Goal: Information Seeking & Learning: Learn about a topic

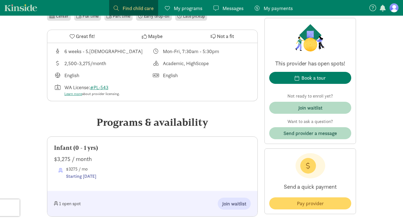
scroll to position [189, 0]
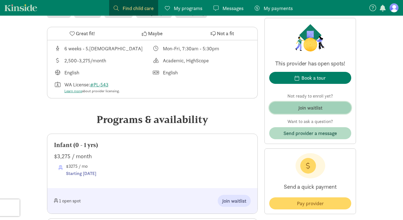
click at [308, 107] on div "Join waitlist" at bounding box center [310, 108] width 24 height 8
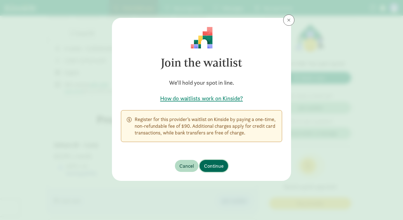
click at [213, 168] on span "Continue" at bounding box center [214, 166] width 20 height 8
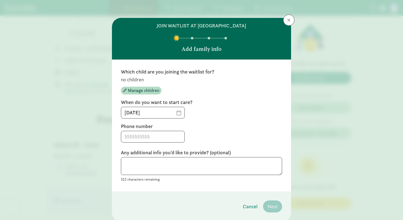
scroll to position [12, 0]
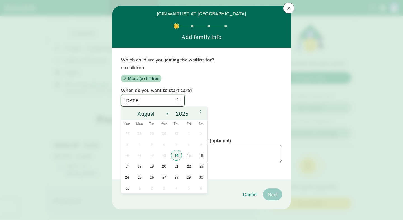
click at [183, 102] on input "08/14/2025" at bounding box center [152, 100] width 63 height 11
click at [201, 114] on span at bounding box center [200, 112] width 9 height 10
select select "8"
click at [187, 114] on input "2025" at bounding box center [183, 114] width 18 height 8
click at [192, 112] on span at bounding box center [191, 112] width 4 height 4
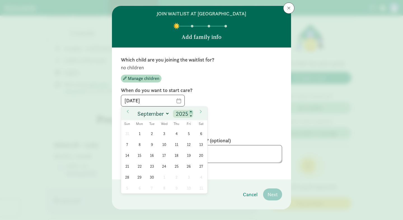
type input "2026"
select select "5"
click option "June" at bounding box center [0, 0] width 0 height 0
click at [140, 132] on span "1" at bounding box center [139, 133] width 11 height 11
type input "06/01/2026"
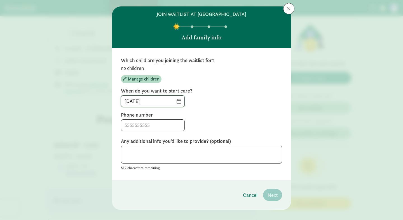
scroll to position [16, 0]
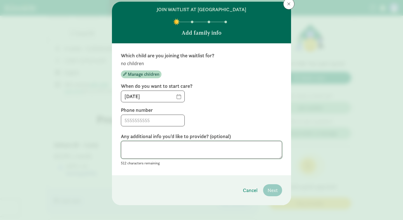
click at [169, 149] on textarea at bounding box center [201, 150] width 161 height 18
click at [202, 115] on div at bounding box center [201, 121] width 161 height 12
click at [171, 124] on input at bounding box center [152, 120] width 63 height 11
click at [144, 77] on span "Manage children" at bounding box center [143, 74] width 31 height 7
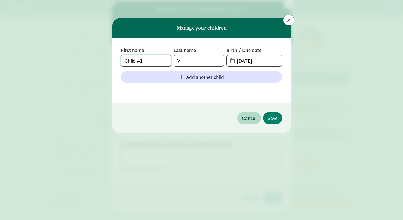
click at [149, 61] on input "Child #1" at bounding box center [146, 60] width 50 height 11
type input "S"
type input "Aurelia"
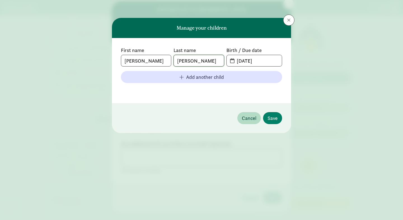
type input "Varela-White"
click at [247, 61] on input "08-14-2025" at bounding box center [257, 60] width 48 height 11
click at [263, 59] on input "08-14-2025" at bounding box center [257, 60] width 48 height 11
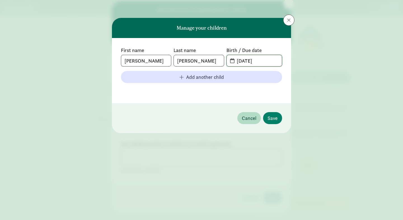
type input "01-09-2026"
click at [223, 95] on div "First name Aurelia Last name Varela-White Birth / Due date 01-09-2026 Add anoth…" at bounding box center [201, 70] width 179 height 65
click at [273, 116] on span "Save" at bounding box center [272, 118] width 10 height 8
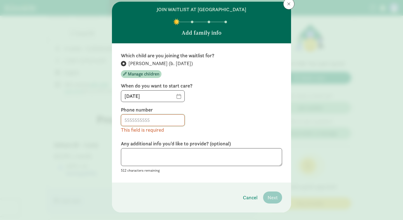
click at [178, 121] on input at bounding box center [152, 120] width 63 height 11
click at [274, 120] on div "This field is required" at bounding box center [201, 123] width 161 height 19
click at [288, 7] on button at bounding box center [288, 3] width 11 height 11
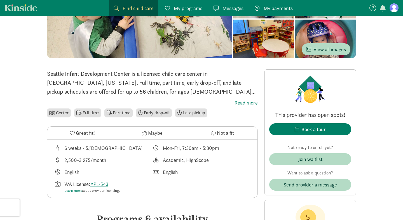
scroll to position [98, 0]
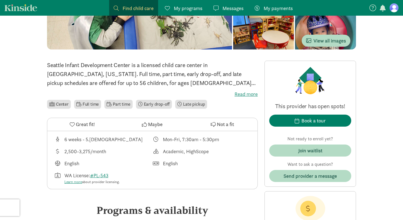
click at [74, 125] on icon at bounding box center [72, 124] width 5 height 5
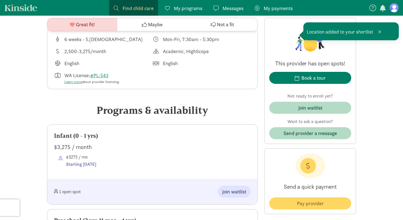
scroll to position [356, 0]
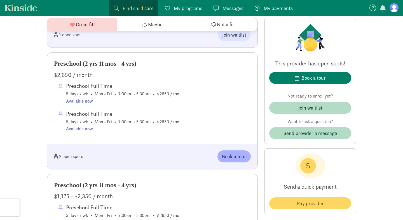
click at [34, 8] on link "Kinside" at bounding box center [20, 7] width 33 height 7
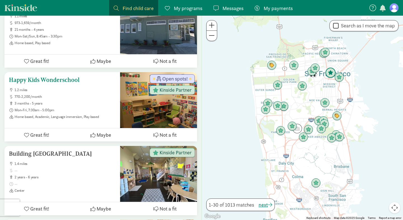
click at [90, 95] on span "770-2,200/month" at bounding box center [65, 97] width 101 height 4
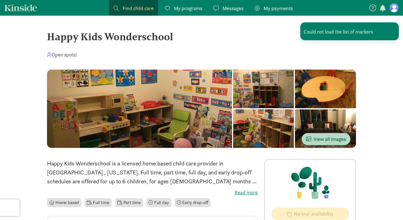
click at [145, 10] on span "Find child care" at bounding box center [138, 8] width 31 height 8
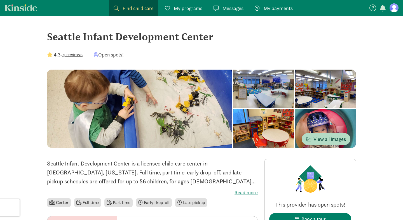
click at [131, 10] on span "Find child care" at bounding box center [138, 8] width 31 height 8
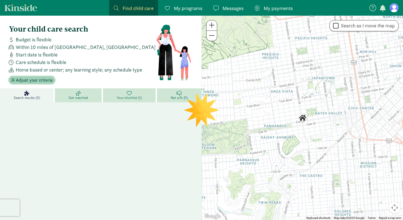
click at [38, 79] on span "Adjust your criteria" at bounding box center [34, 80] width 37 height 7
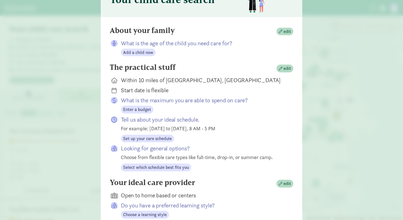
scroll to position [37, 0]
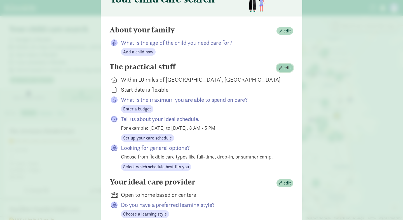
click at [281, 70] on span "edit" at bounding box center [285, 68] width 12 height 7
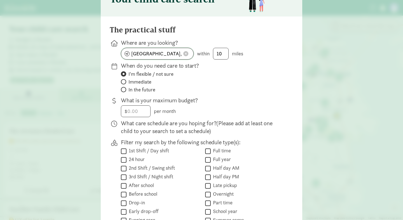
click at [188, 53] on span at bounding box center [185, 53] width 5 height 5
click at [188, 53] on input at bounding box center [157, 53] width 72 height 11
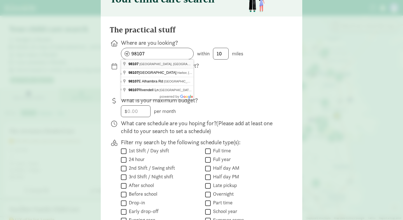
type input "Seattle, WA 98107, USA"
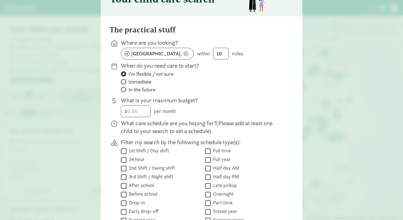
click at [135, 90] on span "In the future" at bounding box center [141, 89] width 27 height 7
click at [125, 90] on input "In the future" at bounding box center [123, 90] width 4 height 4
radio input "true"
radio input "false"
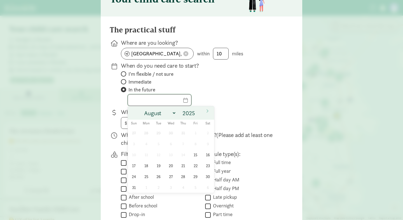
click at [191, 103] on input "text" at bounding box center [159, 100] width 63 height 11
click at [198, 111] on span at bounding box center [198, 111] width 4 height 4
type input "2026"
select select "5"
click option "June" at bounding box center [0, 0] width 0 height 0
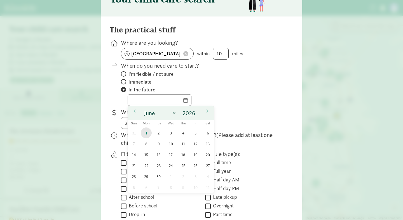
click at [147, 130] on span "1" at bounding box center [146, 133] width 11 height 11
type input "06/01/2026"
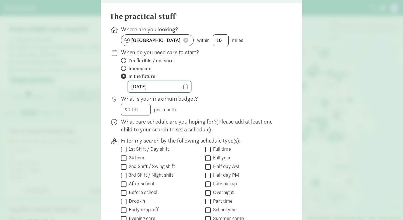
scroll to position [50, 0]
click at [191, 87] on input "06/01/2026" at bounding box center [159, 86] width 63 height 11
click at [212, 74] on label "In the future" at bounding box center [202, 76] width 163 height 7
click at [125, 74] on input "In the future" at bounding box center [123, 76] width 4 height 4
click at [144, 109] on input "number" at bounding box center [135, 109] width 29 height 11
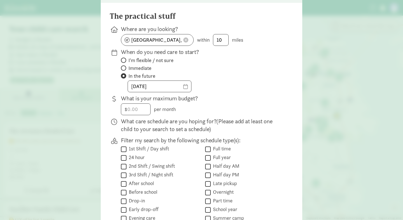
click at [230, 97] on p "What is your maximum budget?" at bounding box center [202, 99] width 163 height 8
click at [141, 107] on input "number" at bounding box center [135, 109] width 29 height 11
click at [248, 87] on div "06/01/2026" at bounding box center [202, 87] width 163 height 12
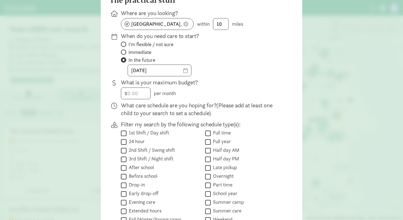
scroll to position [68, 0]
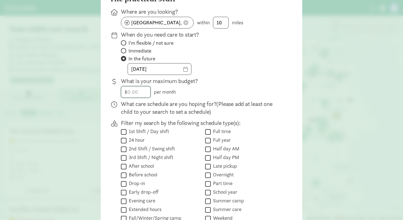
click at [133, 90] on input "number" at bounding box center [135, 91] width 29 height 11
type input "3000"
click at [257, 77] on div "The practical stuff Where are you looking? Seattle, WA 98107, USA within 10 mil…" at bounding box center [202, 124] width 184 height 260
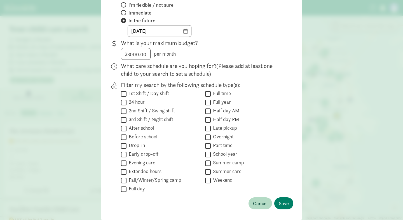
scroll to position [100, 0]
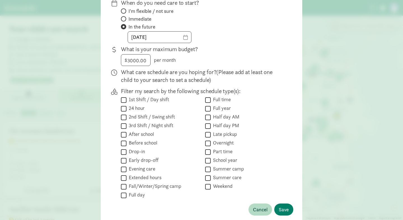
click at [226, 151] on label "Part time" at bounding box center [222, 151] width 22 height 7
click at [211, 151] on input "Part time" at bounding box center [208, 152] width 6 height 8
checkbox input "true"
click at [284, 211] on span "Save" at bounding box center [284, 210] width 10 height 8
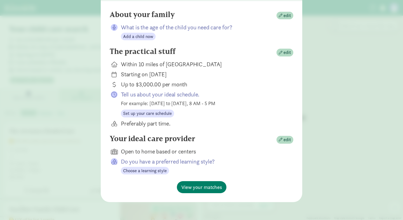
scroll to position [52, 0]
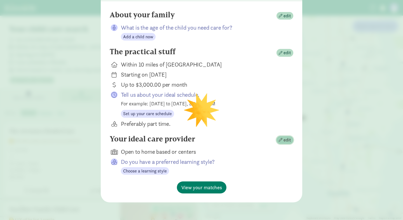
click at [290, 140] on span "edit" at bounding box center [287, 140] width 8 height 7
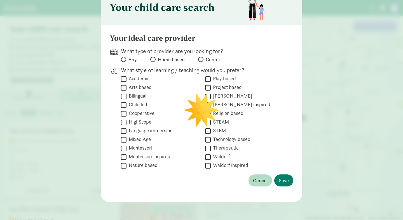
scroll to position [28, 0]
click at [124, 60] on input "Any" at bounding box center [123, 60] width 4 height 4
radio input "true"
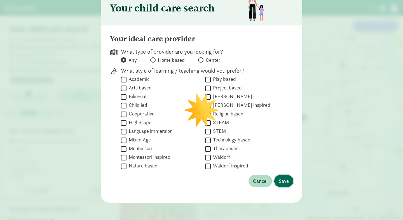
click at [283, 179] on span "Save" at bounding box center [284, 181] width 10 height 8
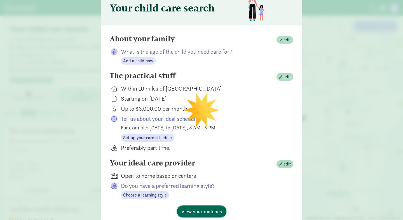
click at [211, 208] on span "View your matches" at bounding box center [201, 212] width 41 height 8
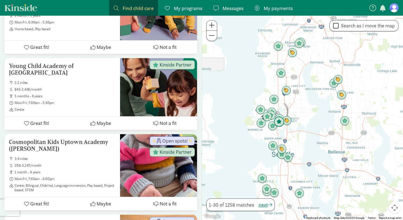
scroll to position [454, 0]
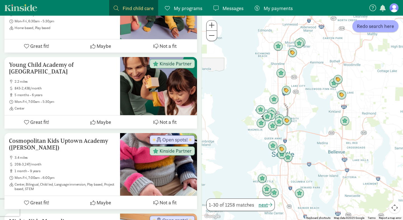
click at [247, 122] on div at bounding box center [302, 118] width 201 height 205
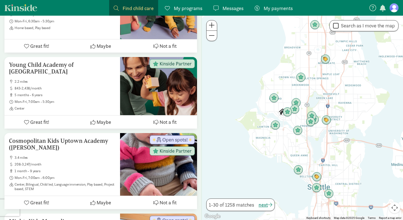
click at [261, 112] on div at bounding box center [302, 118] width 201 height 205
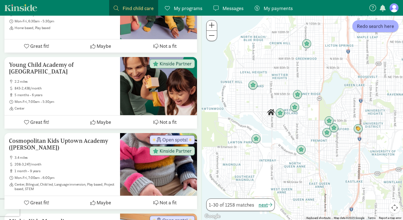
drag, startPoint x: 281, startPoint y: 108, endPoint x: 246, endPoint y: 110, distance: 35.0
click at [246, 110] on div at bounding box center [302, 118] width 201 height 205
click at [260, 104] on div at bounding box center [302, 118] width 201 height 205
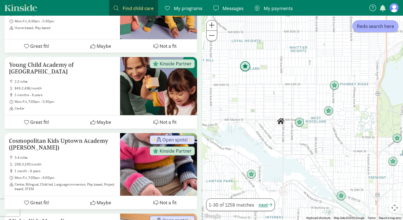
click at [245, 66] on img "Click to see details" at bounding box center [245, 66] width 11 height 11
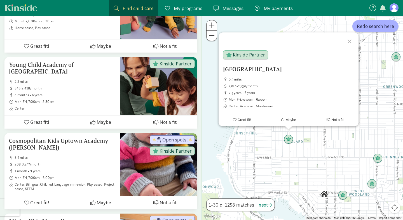
click at [245, 169] on div "Lighthouse Montessori School 0.9 miles 1,810-2,130/month 2.5 years - 6 years Mo…" at bounding box center [302, 118] width 201 height 205
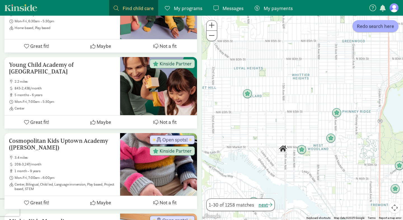
drag, startPoint x: 309, startPoint y: 161, endPoint x: 267, endPoint y: 115, distance: 62.0
click at [267, 115] on div at bounding box center [302, 118] width 201 height 205
click at [304, 152] on img "Click to see details" at bounding box center [301, 150] width 11 height 11
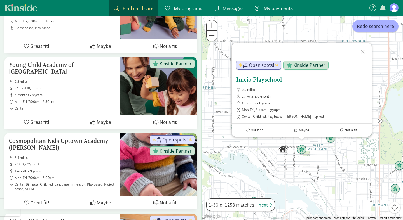
click at [252, 79] on h5 "Inicio Playschool" at bounding box center [301, 79] width 131 height 7
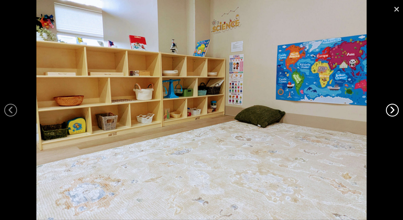
click at [394, 112] on link "›" at bounding box center [392, 110] width 13 height 13
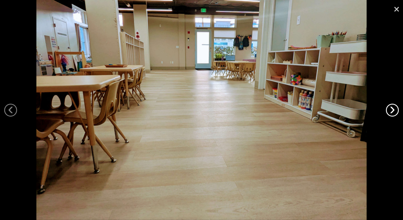
click at [394, 112] on link "›" at bounding box center [392, 110] width 13 height 13
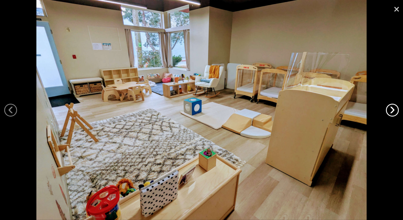
click at [394, 112] on link "›" at bounding box center [392, 110] width 13 height 13
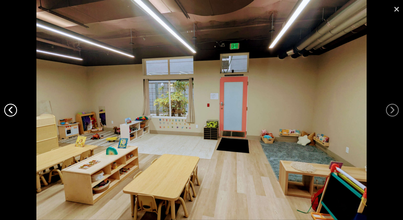
click at [10, 112] on link "‹" at bounding box center [10, 110] width 13 height 13
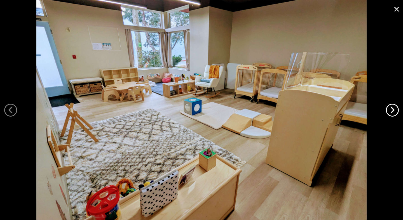
click at [390, 111] on link "›" at bounding box center [392, 110] width 13 height 13
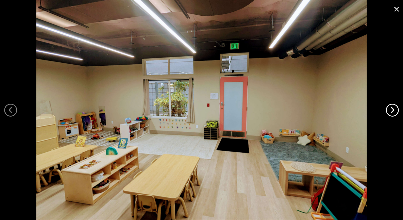
click at [390, 111] on link "›" at bounding box center [392, 110] width 13 height 13
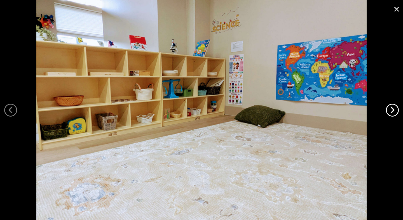
click at [390, 111] on link "›" at bounding box center [392, 110] width 13 height 13
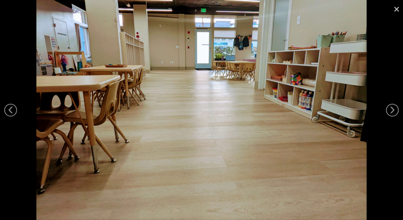
click at [396, 11] on link "×" at bounding box center [396, 8] width 13 height 17
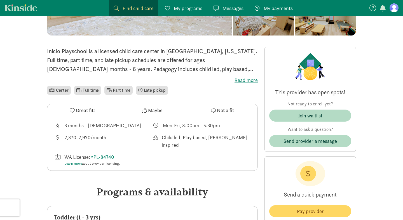
scroll to position [105, 0]
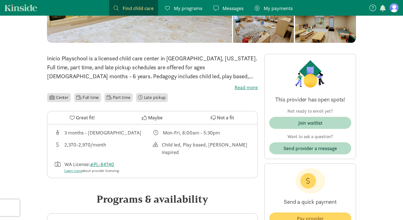
click at [149, 120] on span "Maybe" at bounding box center [155, 118] width 15 height 8
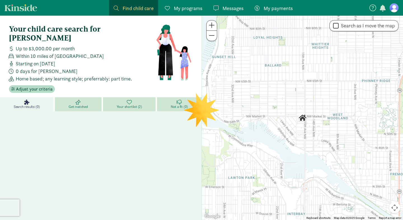
click at [303, 96] on div at bounding box center [302, 118] width 201 height 205
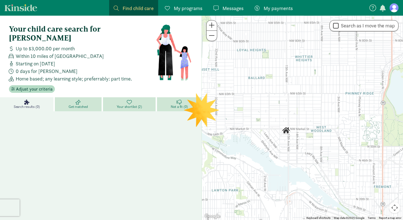
drag, startPoint x: 303, startPoint y: 96, endPoint x: 286, endPoint y: 109, distance: 21.2
click at [286, 109] on div at bounding box center [302, 118] width 201 height 205
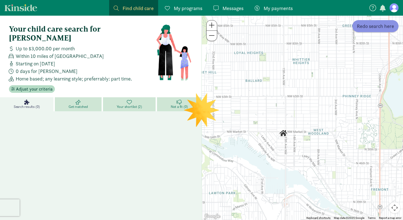
click at [372, 30] on button "Redo search here" at bounding box center [375, 26] width 46 height 12
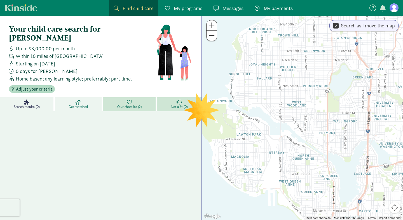
click at [93, 98] on link "Get matched" at bounding box center [79, 104] width 48 height 14
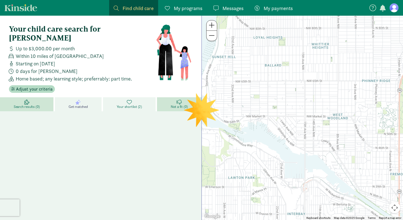
click at [127, 105] on span "Your shortlist (2)" at bounding box center [129, 107] width 25 height 4
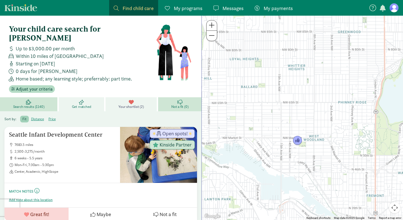
click at [77, 105] on span "Get matched" at bounding box center [81, 107] width 19 height 4
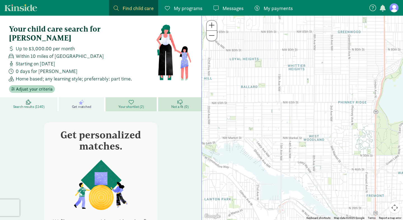
click at [39, 97] on link "Search results (1140)" at bounding box center [29, 104] width 59 height 14
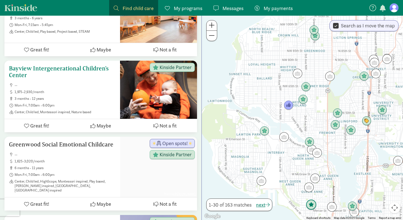
scroll to position [375, 0]
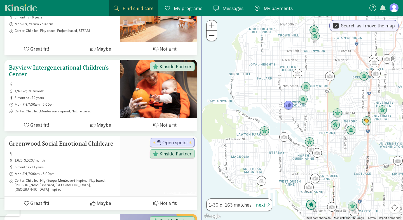
click at [40, 121] on span "Great fit!" at bounding box center [39, 125] width 19 height 8
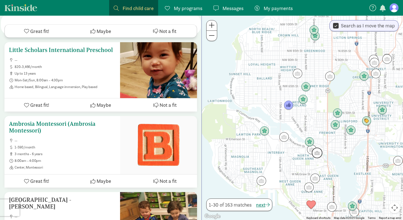
scroll to position [1641, 0]
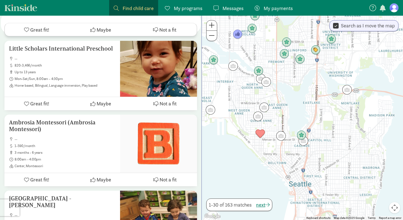
drag, startPoint x: 287, startPoint y: 162, endPoint x: 225, endPoint y: 78, distance: 104.6
click at [225, 78] on div at bounding box center [302, 118] width 201 height 205
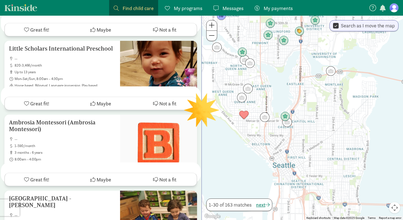
scroll to position [0, 0]
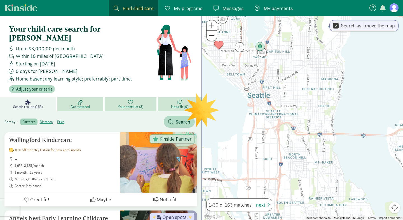
drag, startPoint x: 326, startPoint y: 149, endPoint x: 296, endPoint y: 70, distance: 85.1
click at [296, 70] on div at bounding box center [302, 118] width 201 height 205
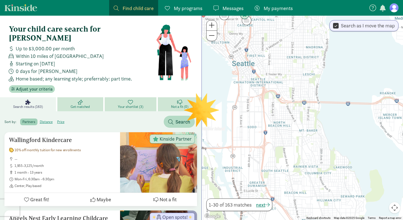
drag, startPoint x: 271, startPoint y: 154, endPoint x: 262, endPoint y: 133, distance: 23.6
click at [262, 133] on div at bounding box center [302, 118] width 201 height 205
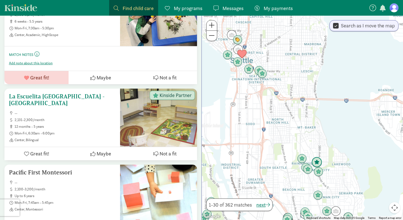
scroll to position [1644, 0]
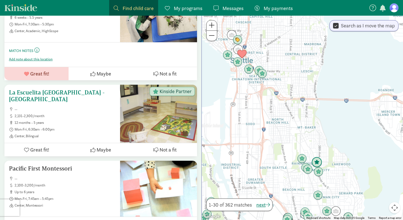
click at [96, 143] on button "Maybe" at bounding box center [101, 149] width 64 height 13
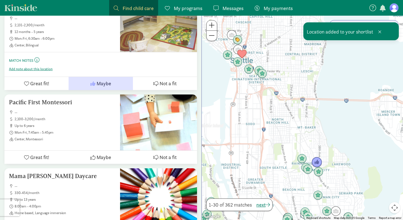
scroll to position [1778, 0]
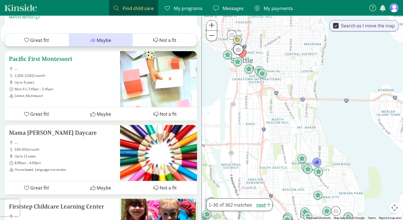
click at [52, 56] on h5 "Pacific First Montessori" at bounding box center [62, 59] width 107 height 7
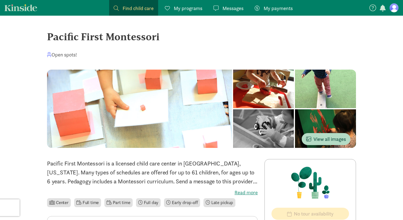
drag, startPoint x: 49, startPoint y: 37, endPoint x: 162, endPoint y: 37, distance: 113.0
click at [162, 37] on div "Pacific First Montessori" at bounding box center [201, 36] width 309 height 15
click at [128, 35] on div "Pacific First Montessori" at bounding box center [201, 36] width 309 height 15
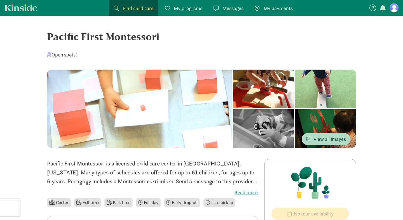
click at [128, 35] on div "Pacific First Montessori" at bounding box center [201, 36] width 309 height 15
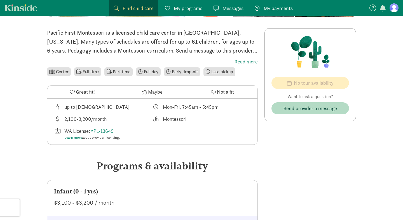
scroll to position [131, 0]
click at [151, 93] on span "Maybe" at bounding box center [155, 92] width 15 height 8
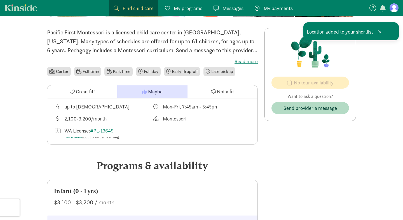
click at [128, 6] on span "Find child care" at bounding box center [138, 8] width 31 height 8
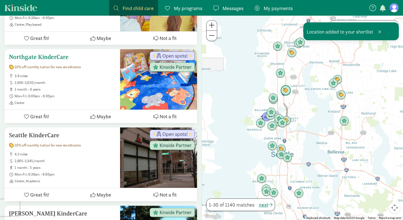
scroll to position [162, 0]
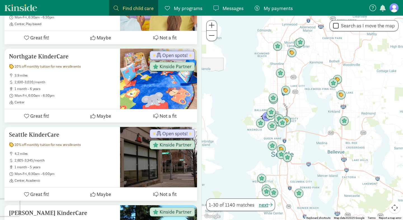
click at [278, 164] on div at bounding box center [302, 118] width 201 height 205
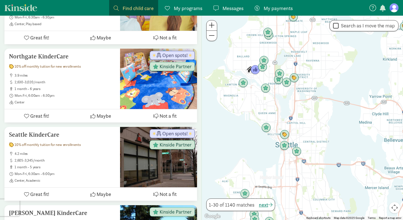
click at [303, 140] on div at bounding box center [302, 118] width 201 height 205
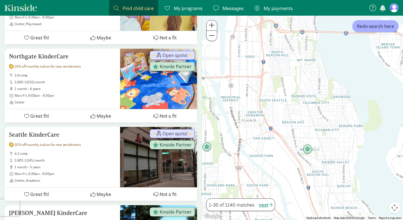
drag, startPoint x: 285, startPoint y: 187, endPoint x: 254, endPoint y: 36, distance: 154.0
click at [254, 31] on div at bounding box center [302, 118] width 201 height 205
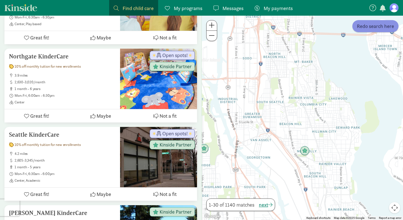
click at [374, 29] on span "Redo search here" at bounding box center [375, 26] width 37 height 8
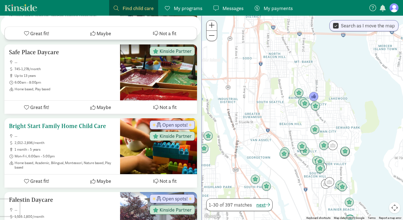
scroll to position [313, 0]
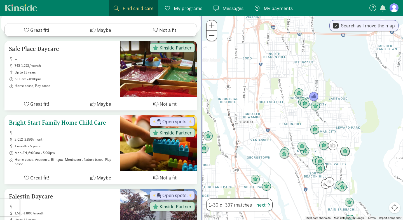
click at [108, 137] on span "2,012-2,896/month" at bounding box center [65, 139] width 101 height 4
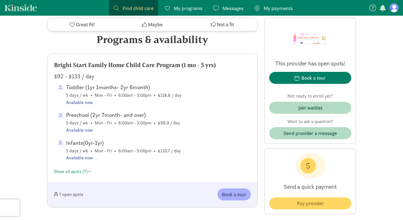
scroll to position [277, 0]
click at [82, 172] on link "Show all spots (7)" at bounding box center [72, 171] width 37 height 6
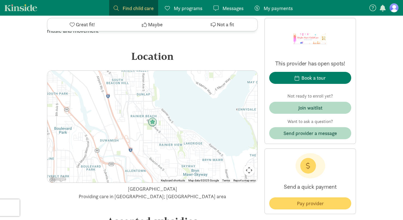
scroll to position [703, 0]
drag, startPoint x: 138, startPoint y: 98, endPoint x: 173, endPoint y: 155, distance: 67.0
click at [173, 155] on div at bounding box center [152, 127] width 210 height 112
drag, startPoint x: 150, startPoint y: 91, endPoint x: 168, endPoint y: 120, distance: 34.2
click at [168, 120] on div at bounding box center [152, 127] width 210 height 112
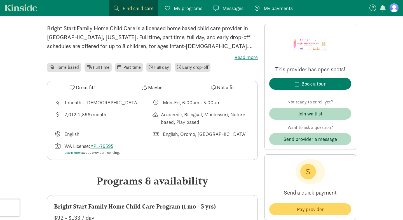
scroll to position [136, 0]
